Goal: Task Accomplishment & Management: Use online tool/utility

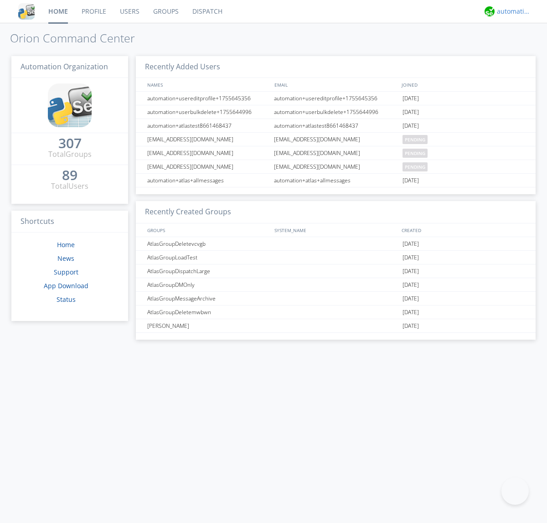
click at [511, 11] on div "automation+atlas" at bounding box center [514, 11] width 34 height 9
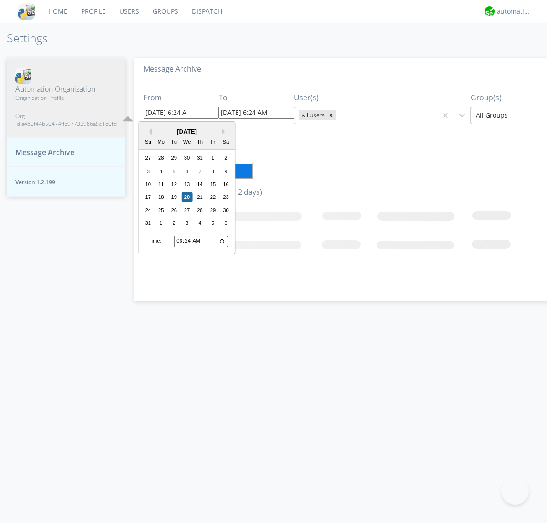
type input "[DATE] 6:24 AM"
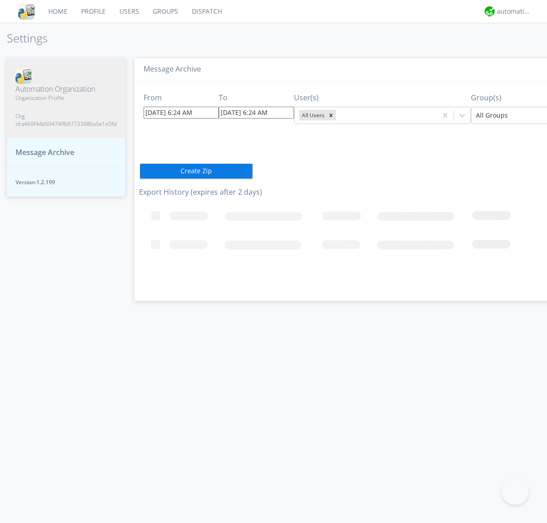
click at [329, 115] on icon "Remove All Users" at bounding box center [330, 114] width 3 height 3
click at [338, 115] on input "text" at bounding box center [339, 115] width 2 height 9
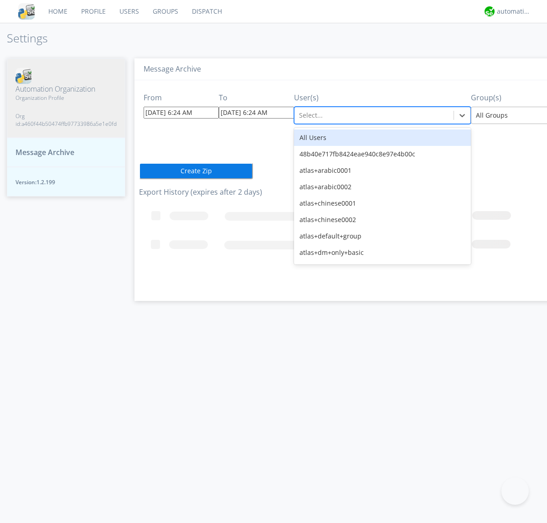
click at [504, 115] on div at bounding box center [542, 115] width 133 height 11
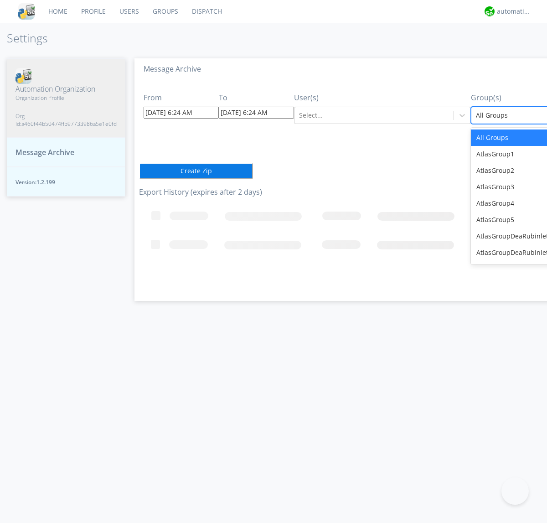
click at [139, 170] on button "Create Zip" at bounding box center [196, 171] width 114 height 16
